Goal: Information Seeking & Learning: Learn about a topic

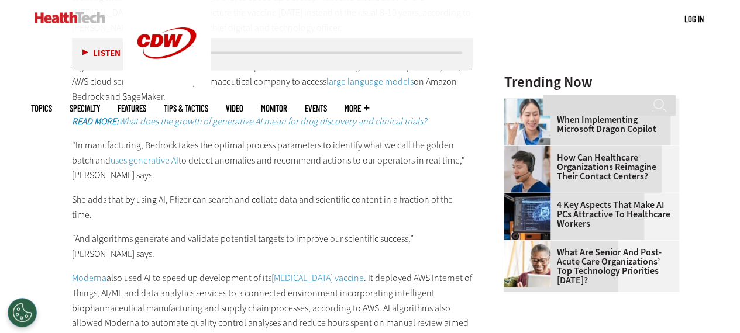
scroll to position [1251, 0]
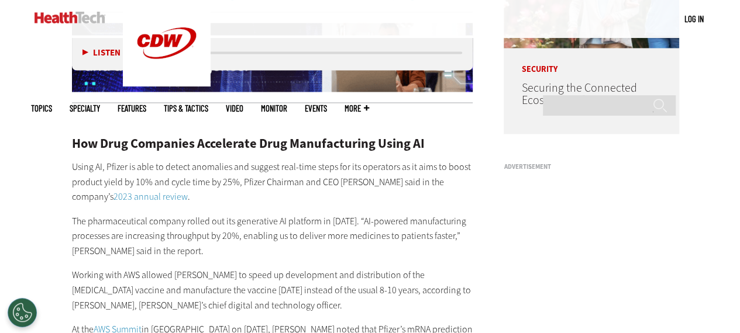
scroll to position [974, 0]
